Goal: Use online tool/utility: Utilize a website feature to perform a specific function

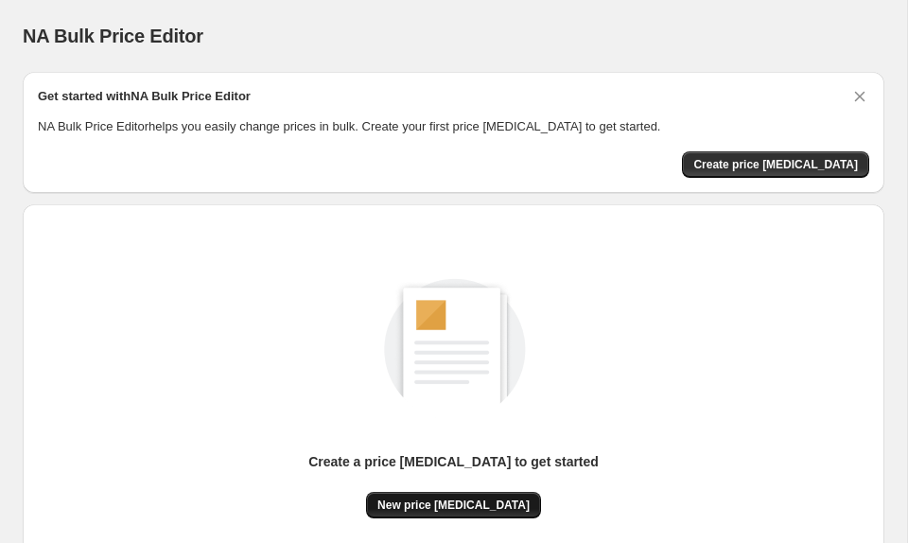
click at [464, 502] on span "New price change job" at bounding box center [454, 505] width 152 height 15
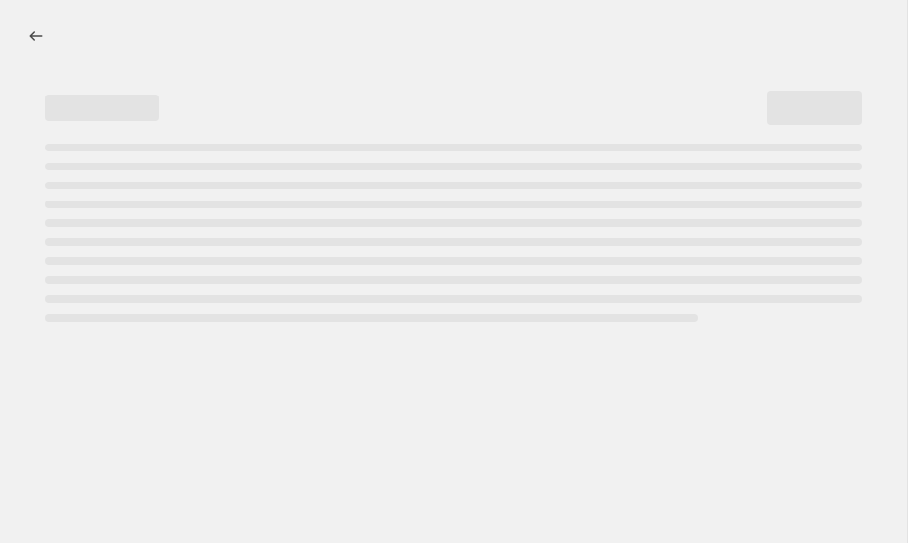
select select "percentage"
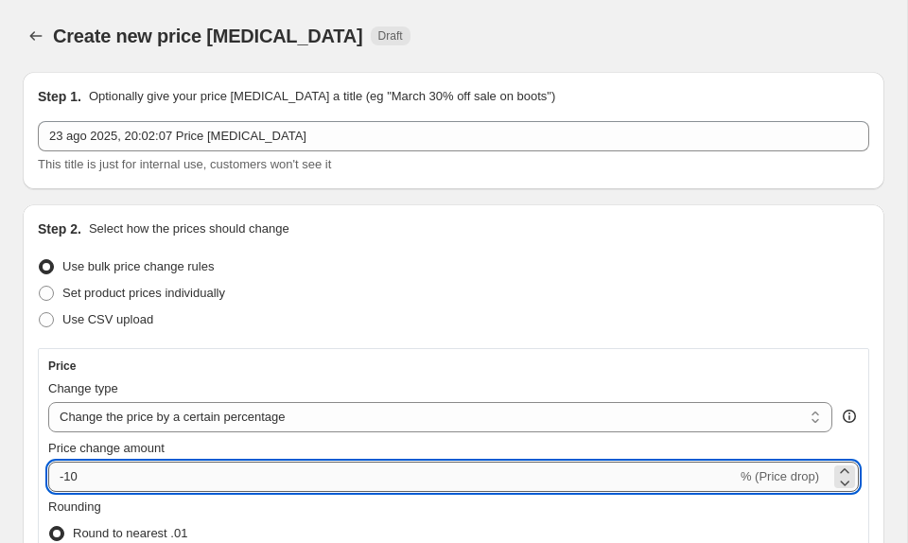
click at [173, 480] on input "-10" at bounding box center [392, 477] width 689 height 30
type input "-1"
type input "-35"
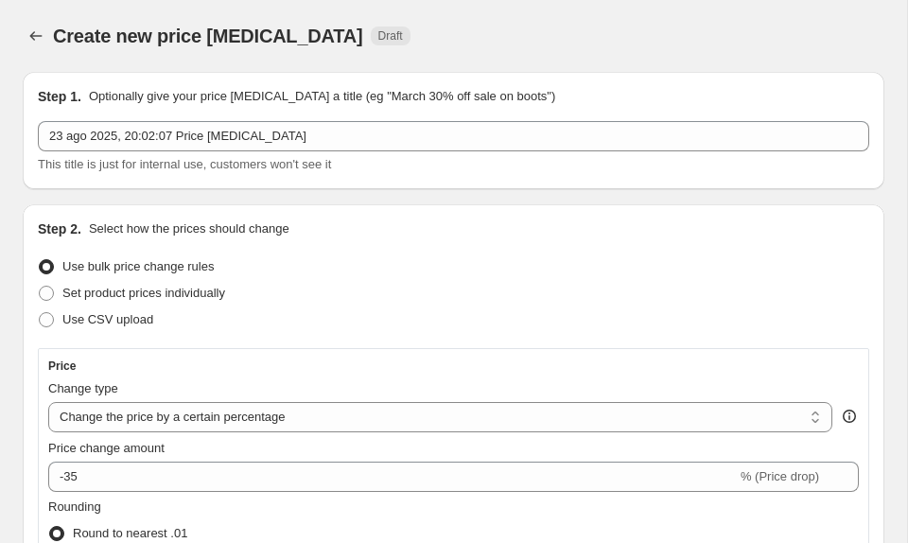
click at [505, 291] on div "Set product prices individually" at bounding box center [454, 293] width 832 height 26
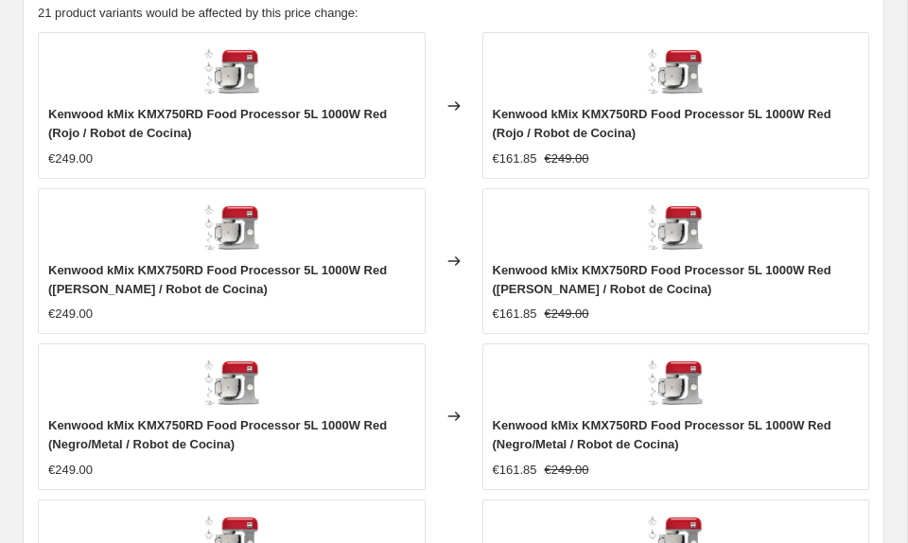
scroll to position [1981, 0]
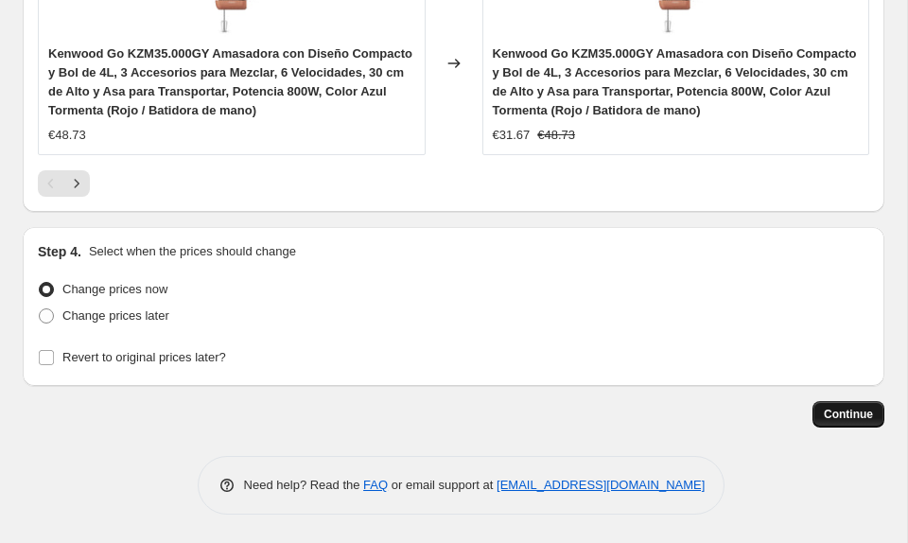
click at [864, 419] on span "Continue" at bounding box center [848, 414] width 49 height 15
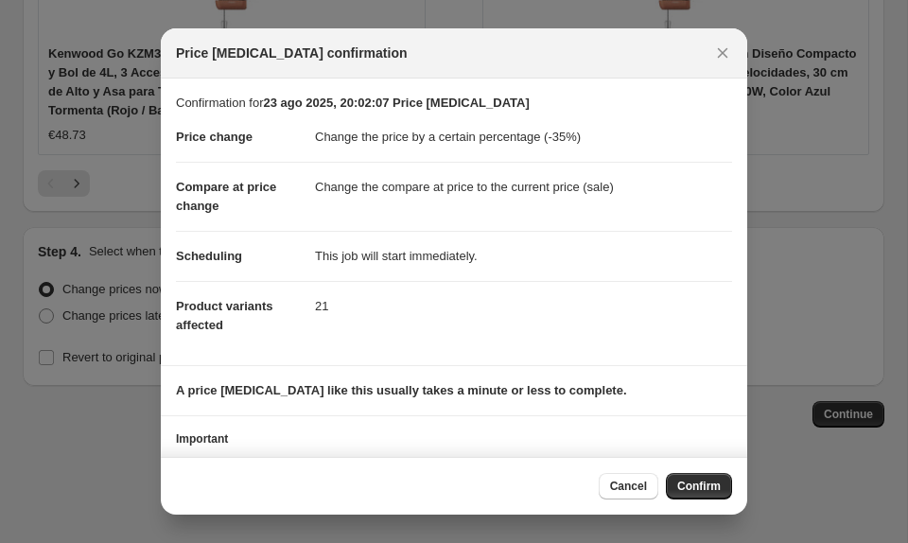
scroll to position [79, 0]
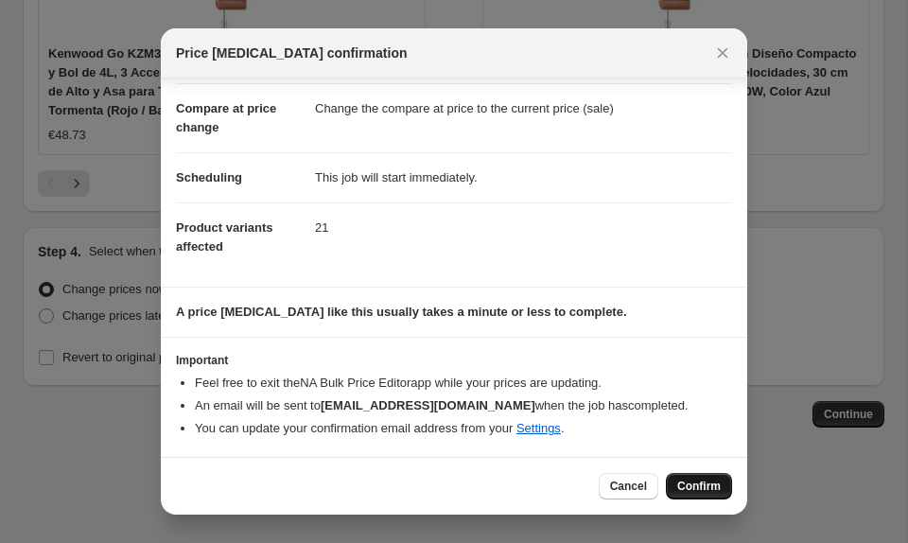
click at [686, 478] on button "Confirm" at bounding box center [699, 486] width 66 height 26
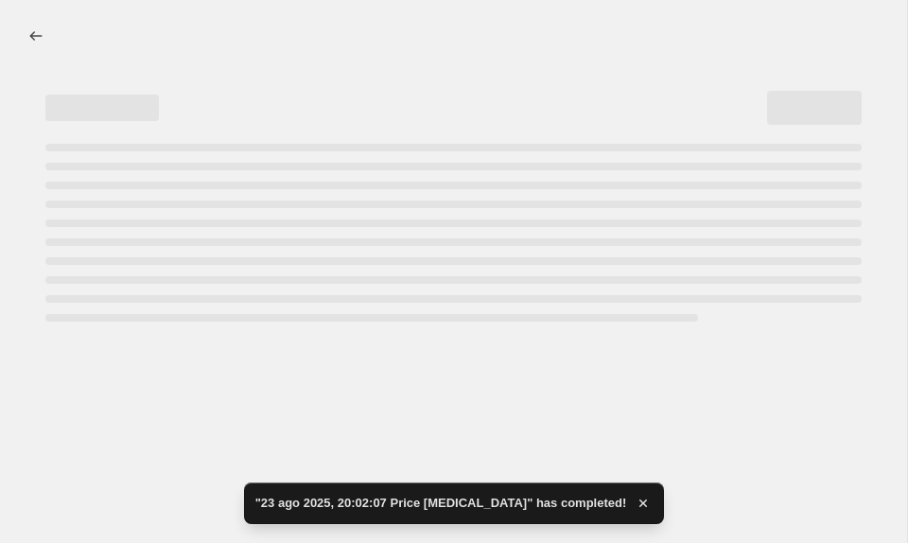
select select "percentage"
